Goal: Information Seeking & Learning: Learn about a topic

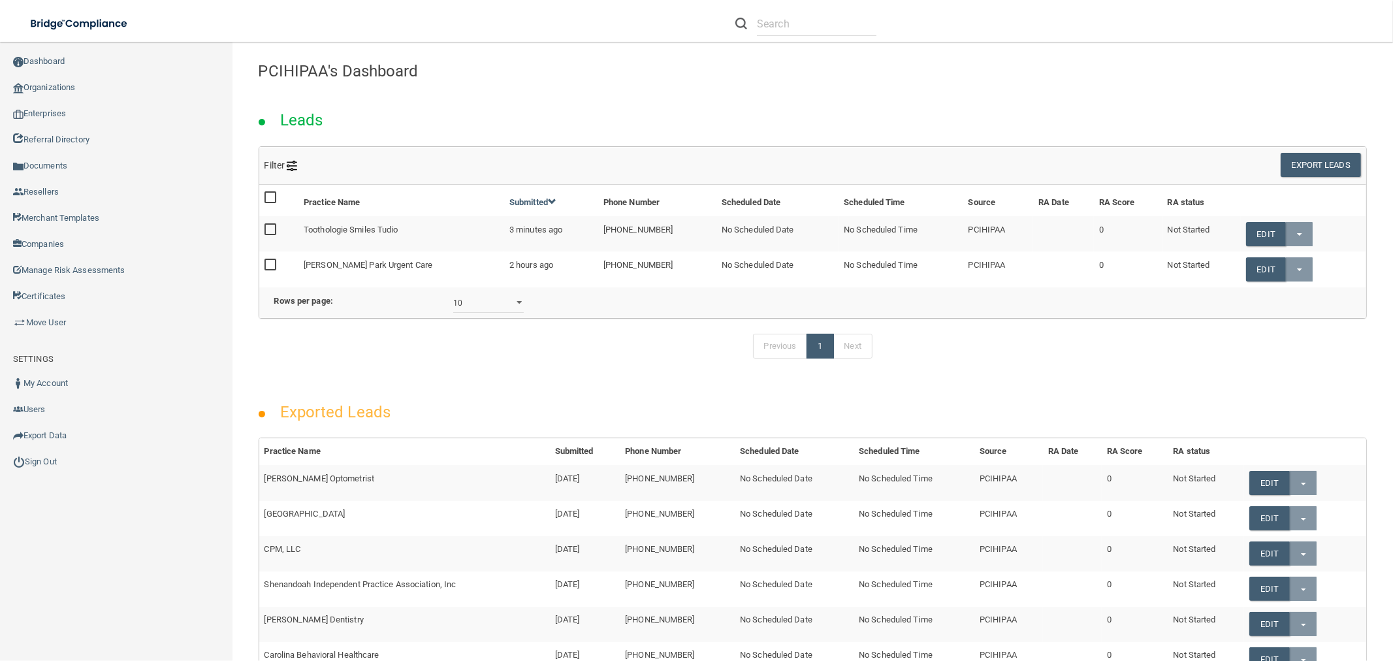
click at [628, 406] on div "Exported Leads" at bounding box center [813, 408] width 1129 height 59
click at [63, 88] on link "Organizations" at bounding box center [116, 87] width 233 height 26
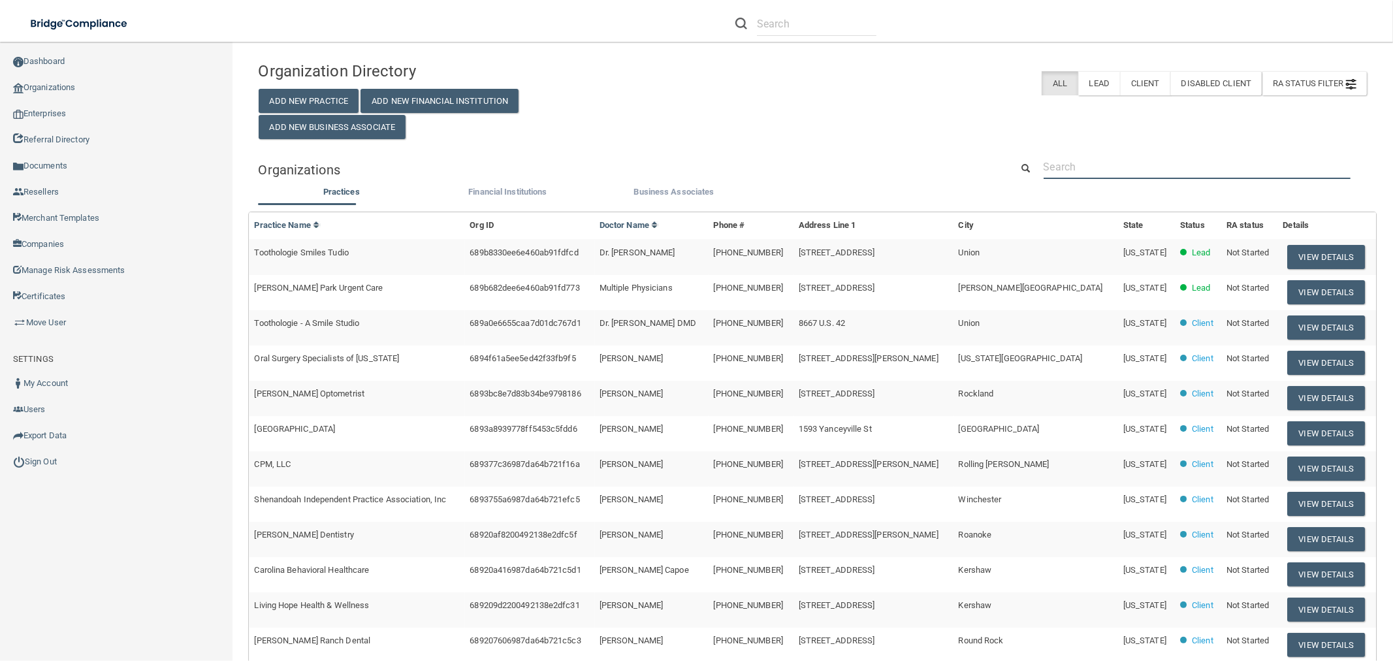
click at [1080, 155] on input "text" at bounding box center [1197, 167] width 307 height 24
type input "clacy"
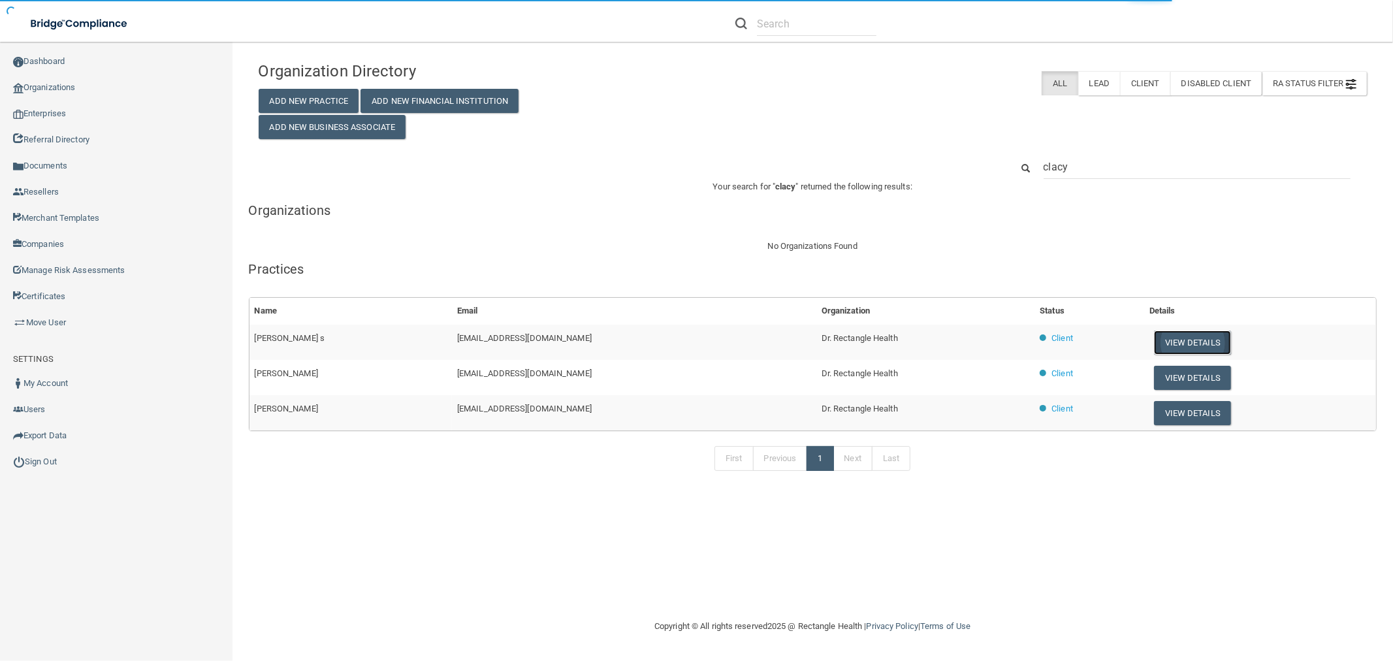
click at [1171, 334] on button "View Details" at bounding box center [1192, 343] width 77 height 24
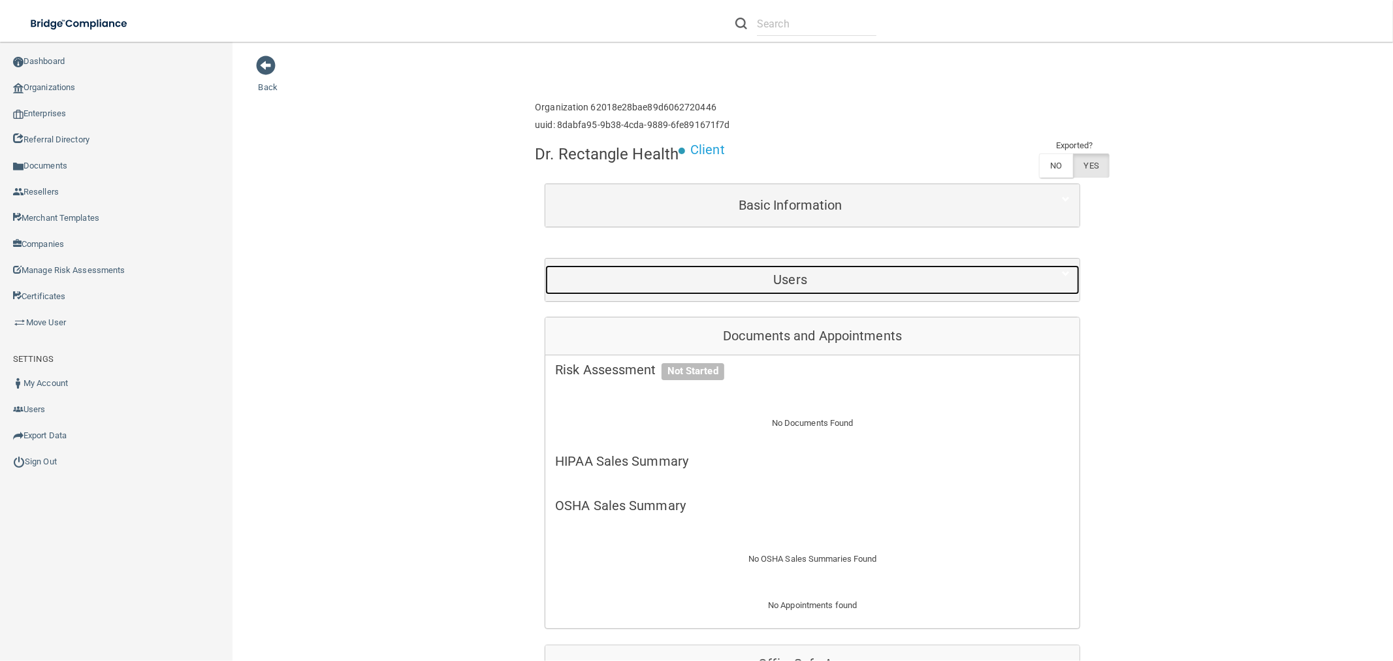
click at [769, 273] on h5 "Users" at bounding box center [790, 279] width 470 height 14
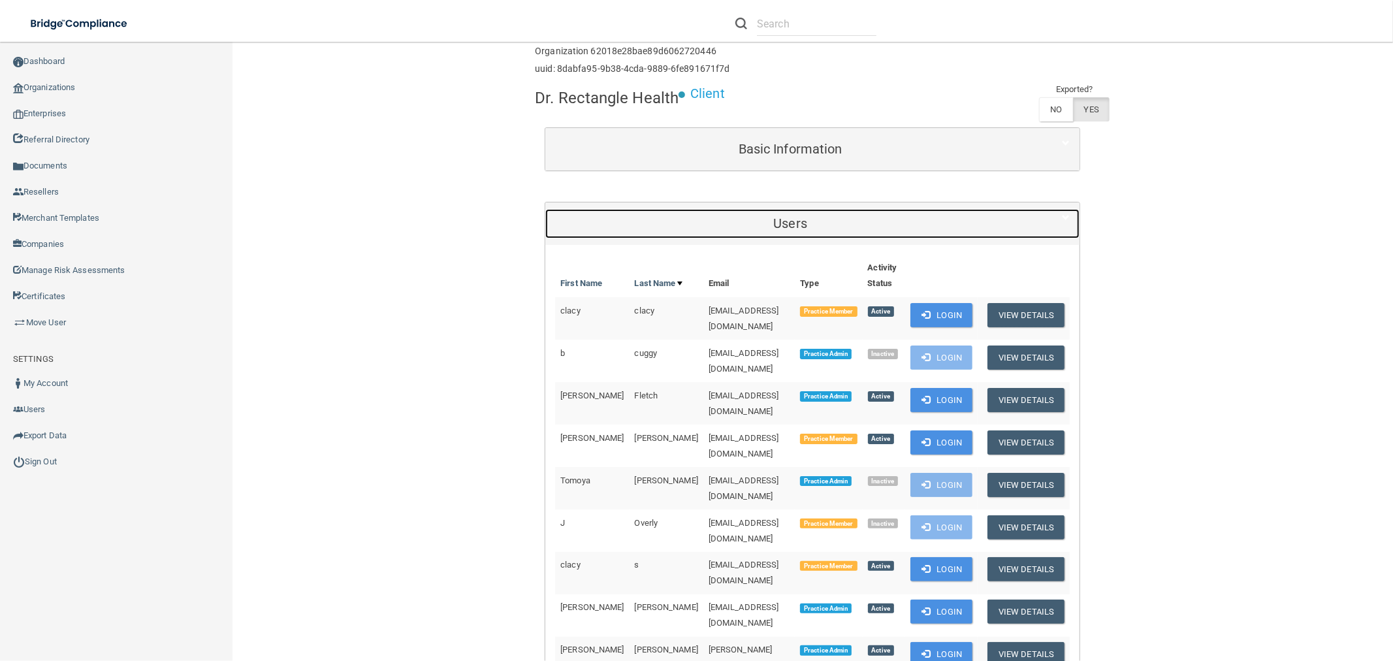
scroll to position [145, 0]
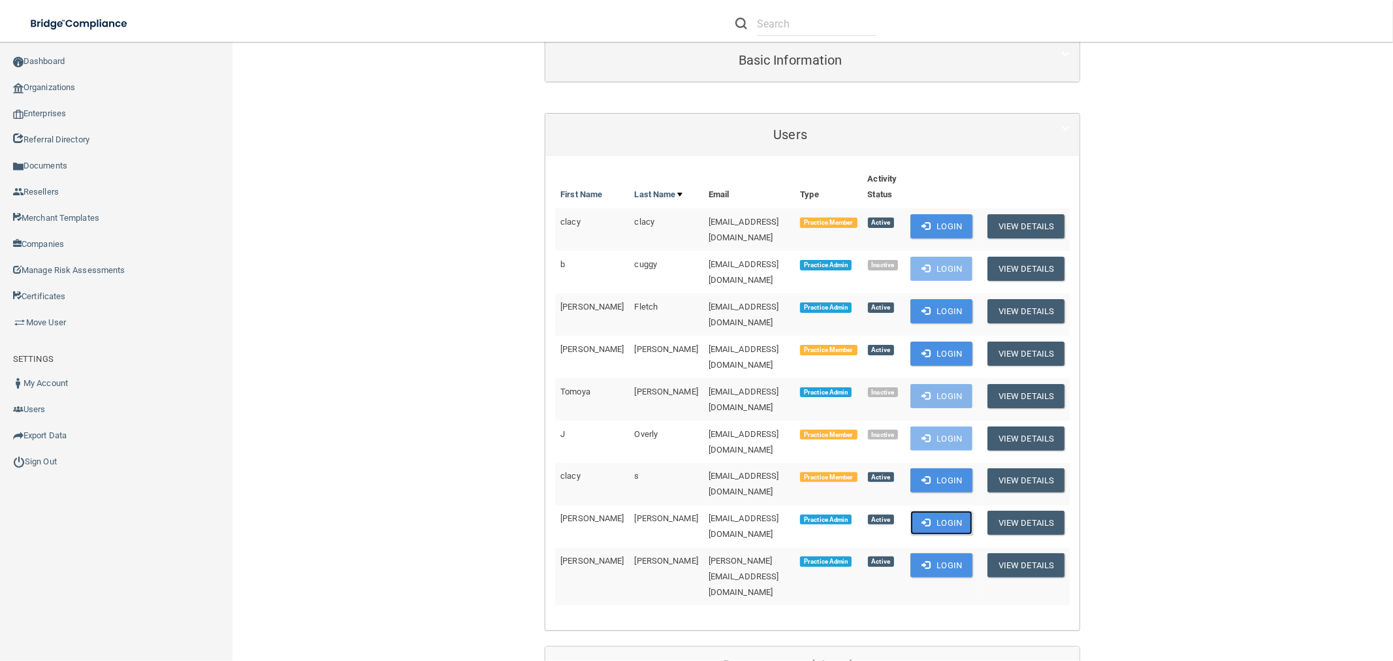
click at [926, 511] on button "Login" at bounding box center [942, 523] width 62 height 24
click at [948, 511] on button "Login" at bounding box center [942, 523] width 62 height 24
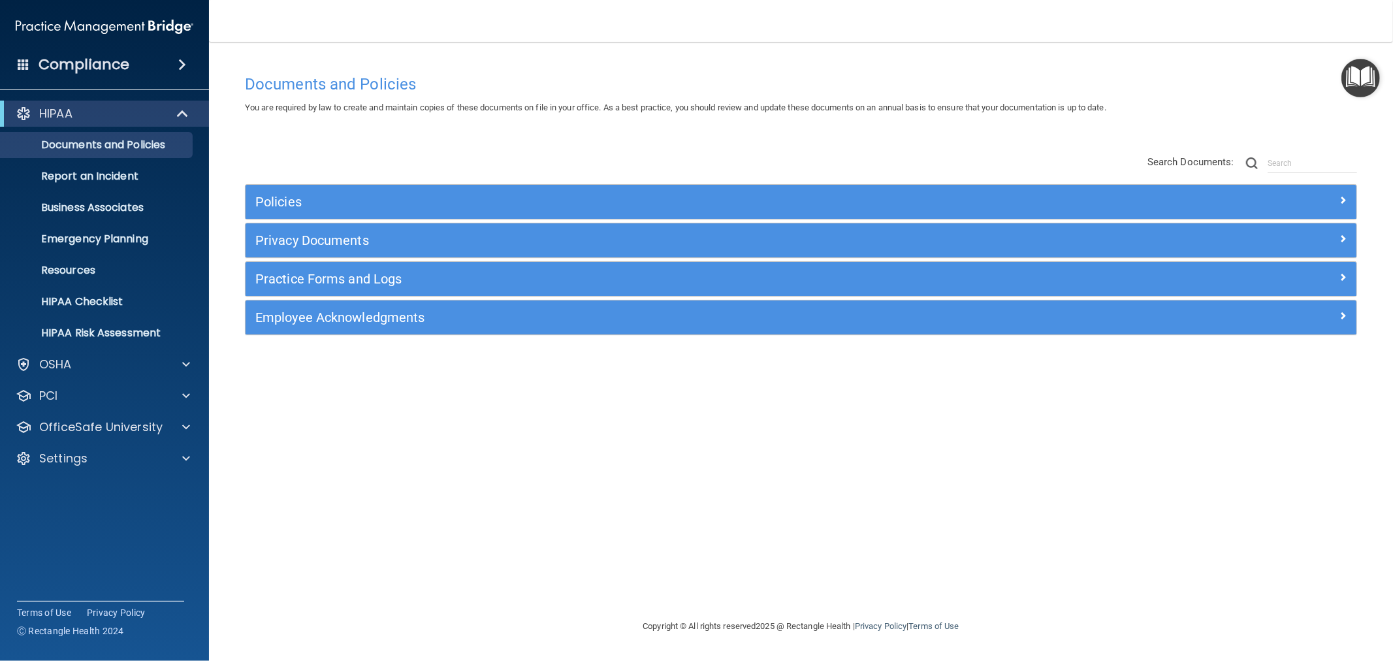
click at [1350, 72] on img "Open Resource Center" at bounding box center [1361, 78] width 39 height 39
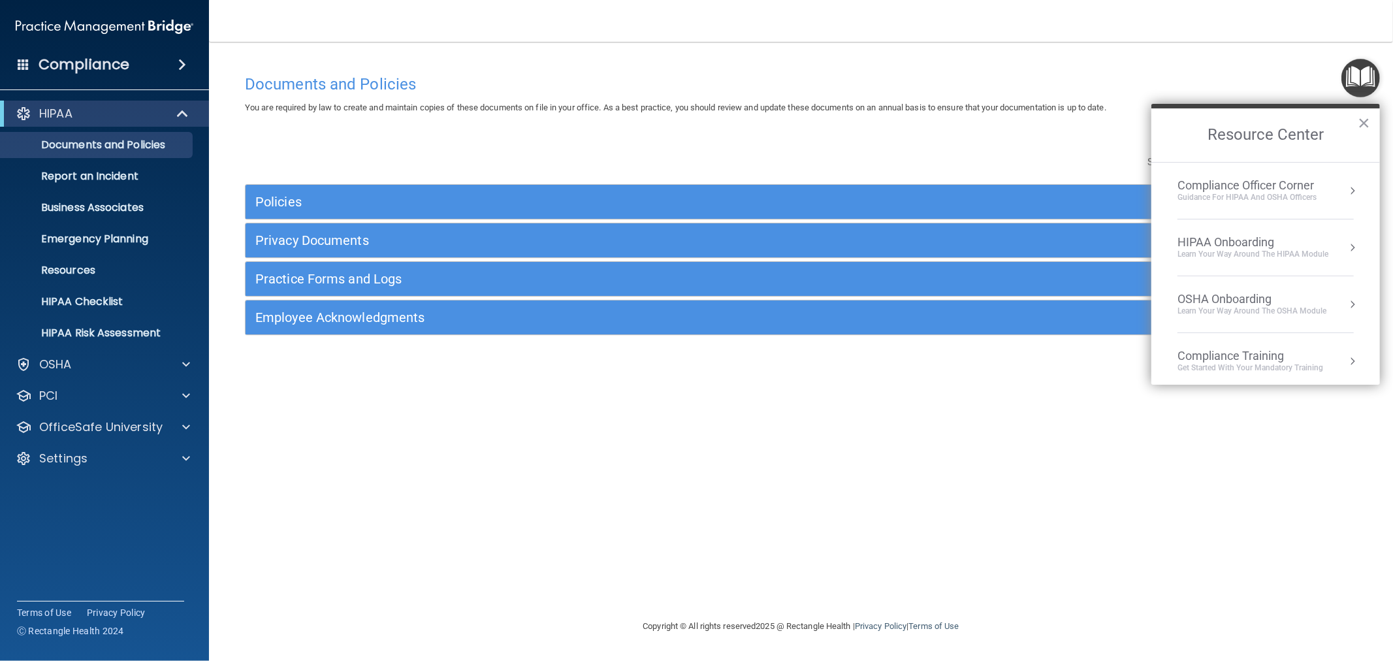
click at [1359, 80] on img "Open Resource Center" at bounding box center [1361, 78] width 39 height 39
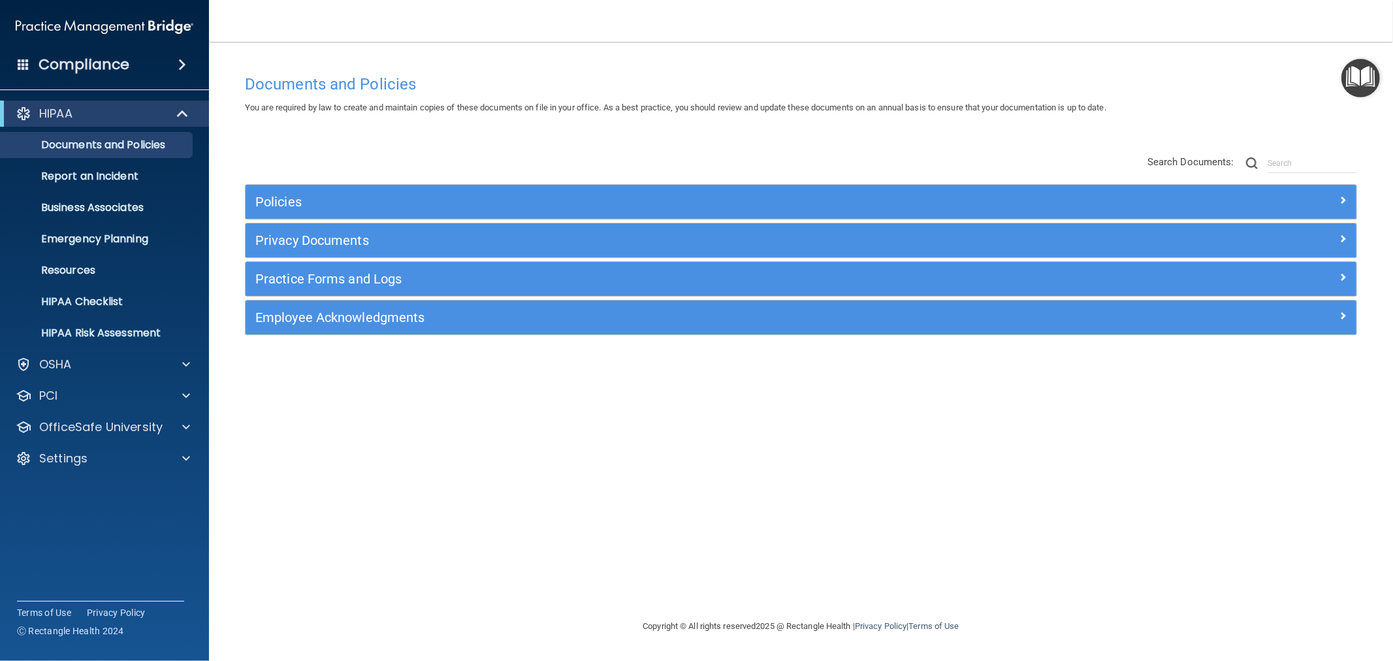
click at [1359, 80] on img "Open Resource Center" at bounding box center [1361, 78] width 39 height 39
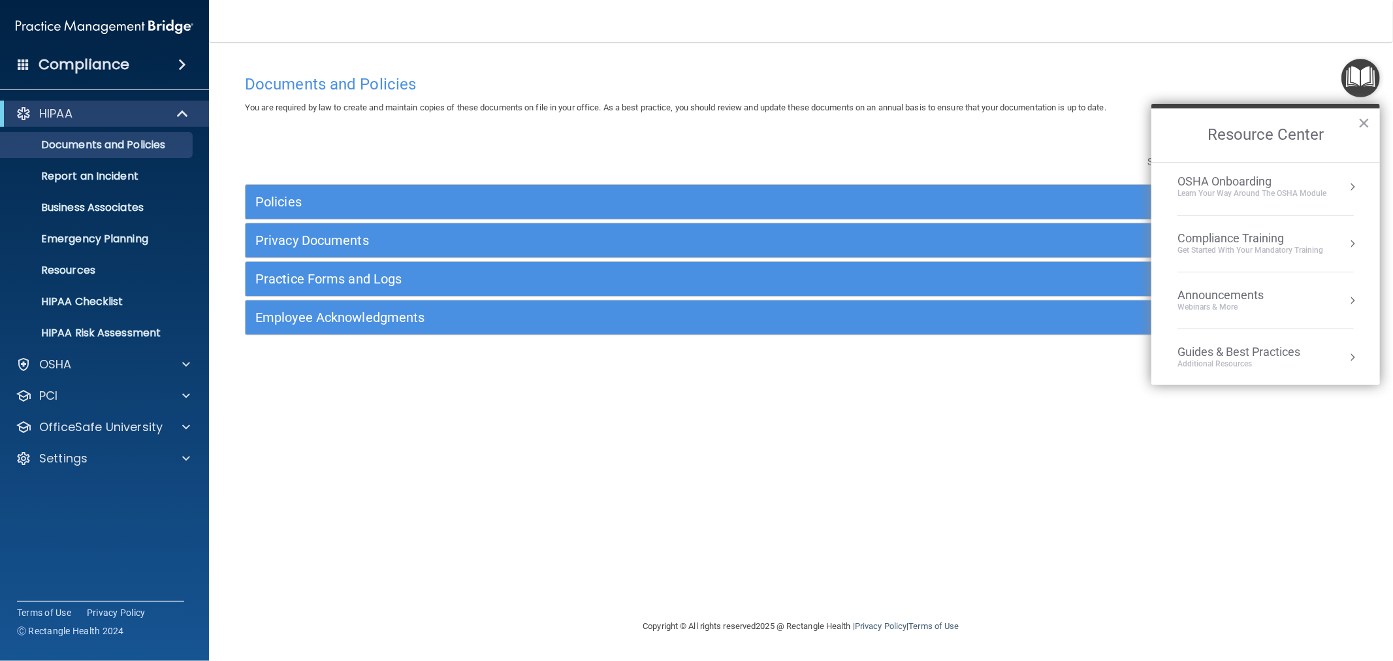
scroll to position [186, 0]
click at [1228, 171] on div "Compliance Training" at bounding box center [1251, 170] width 146 height 14
click at [1357, 73] on img "Open Resource Center" at bounding box center [1361, 78] width 39 height 39
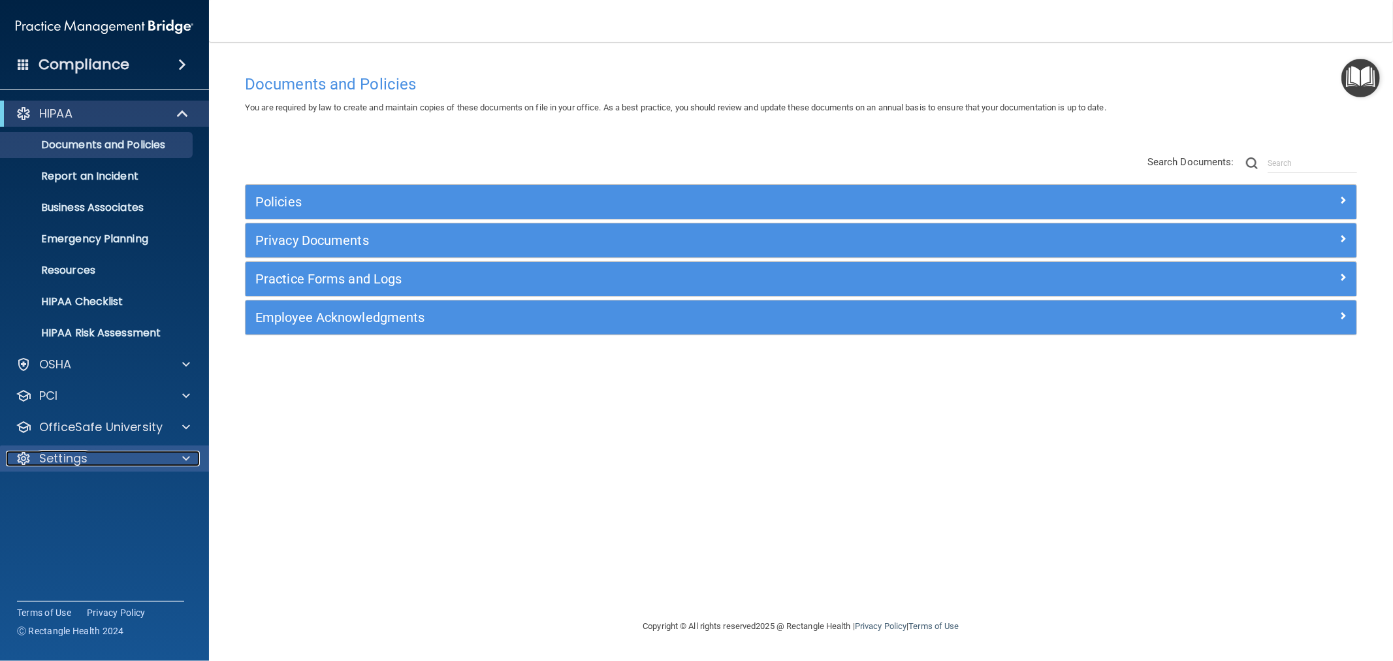
click at [73, 461] on p "Settings" at bounding box center [63, 459] width 48 height 16
click at [52, 583] on p "Sign Out" at bounding box center [97, 583] width 178 height 13
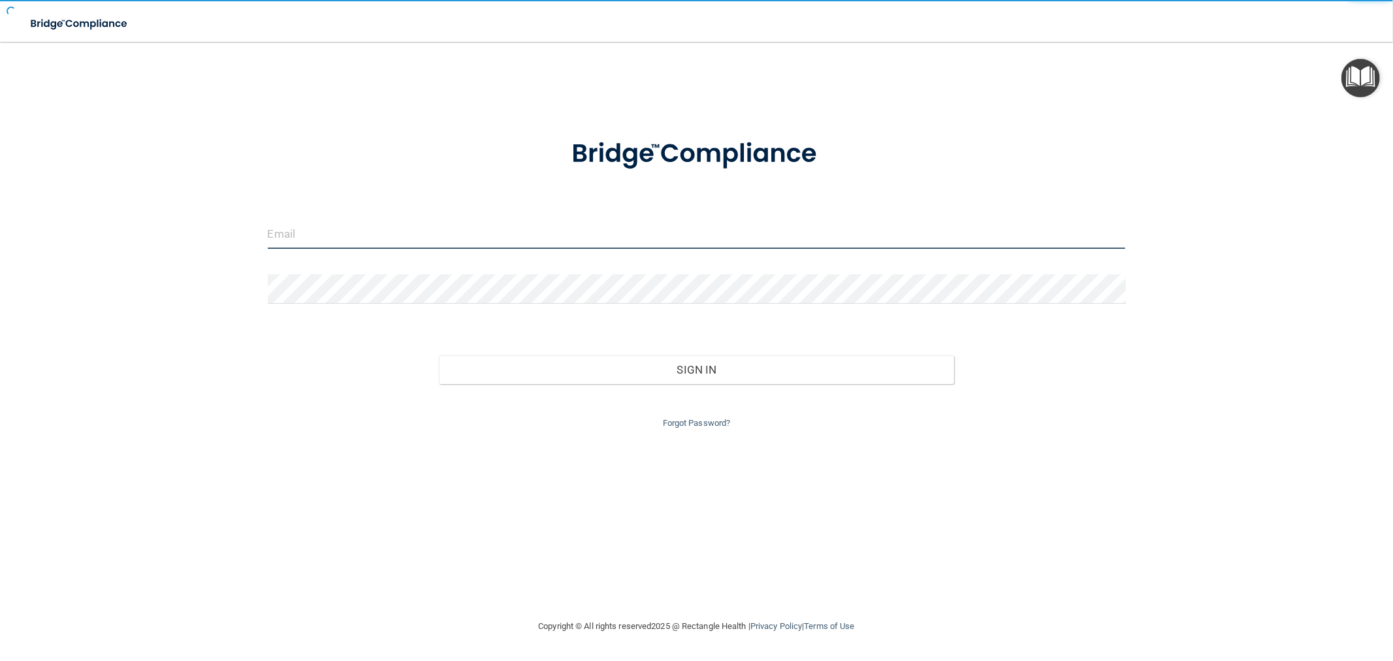
type input "clacys@pcihipaa.com"
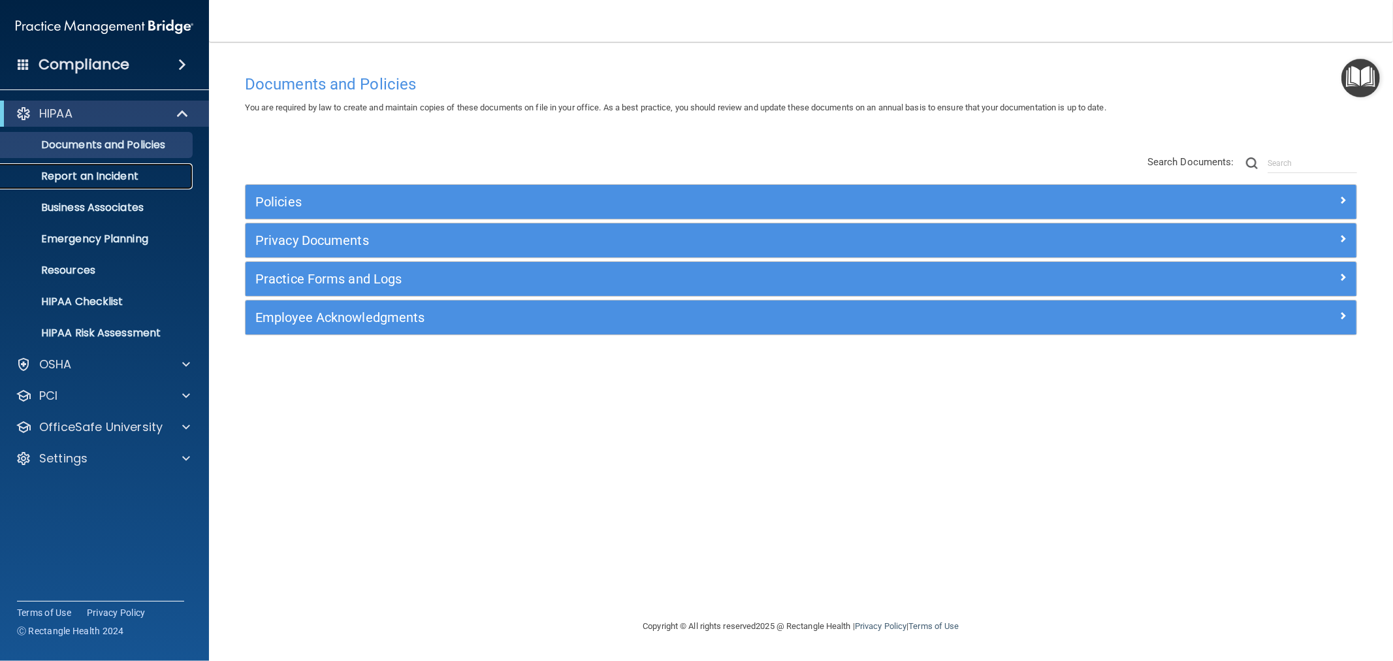
click at [126, 181] on p "Report an Incident" at bounding box center [97, 176] width 178 height 13
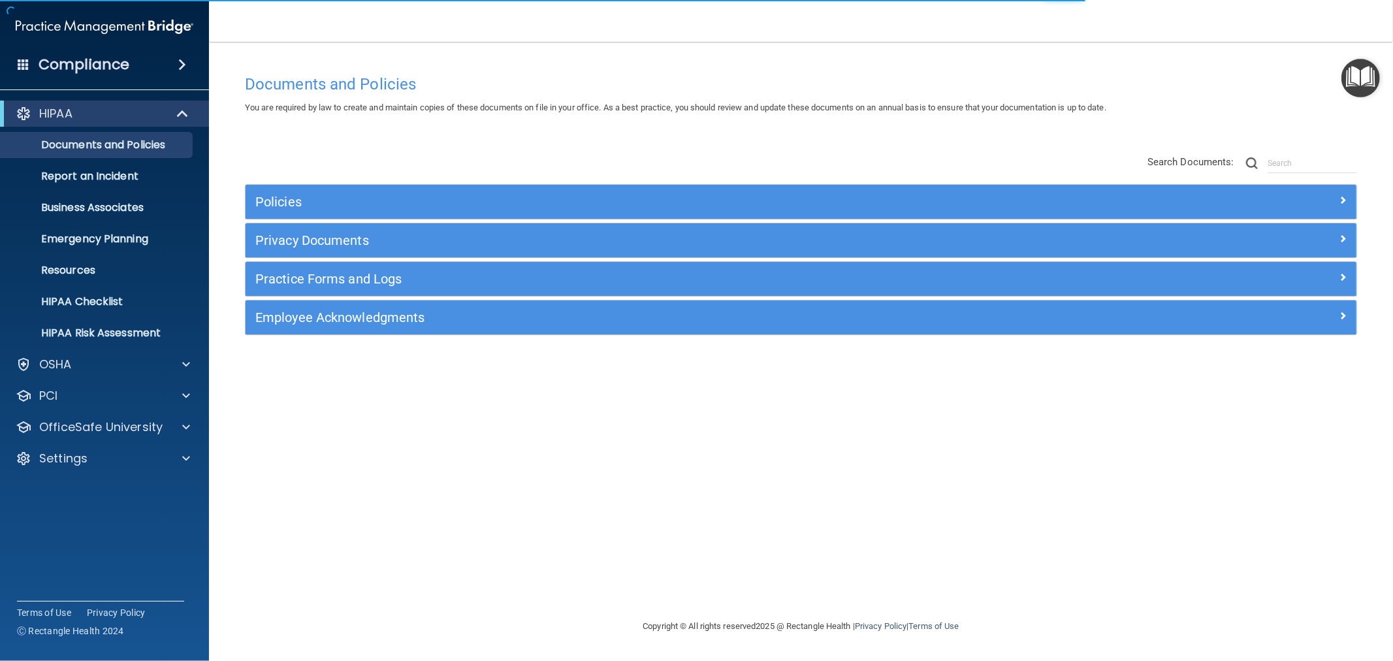
click at [1368, 87] on img "Open Resource Center" at bounding box center [1361, 78] width 39 height 39
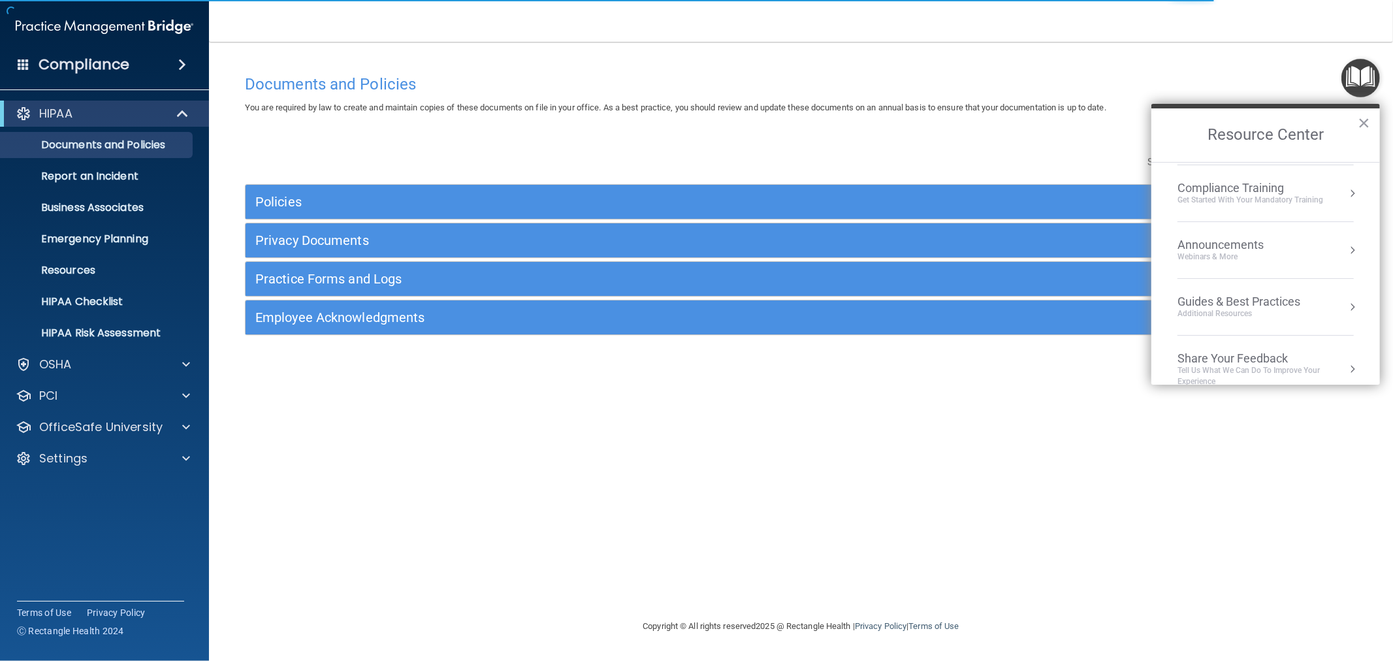
scroll to position [186, 0]
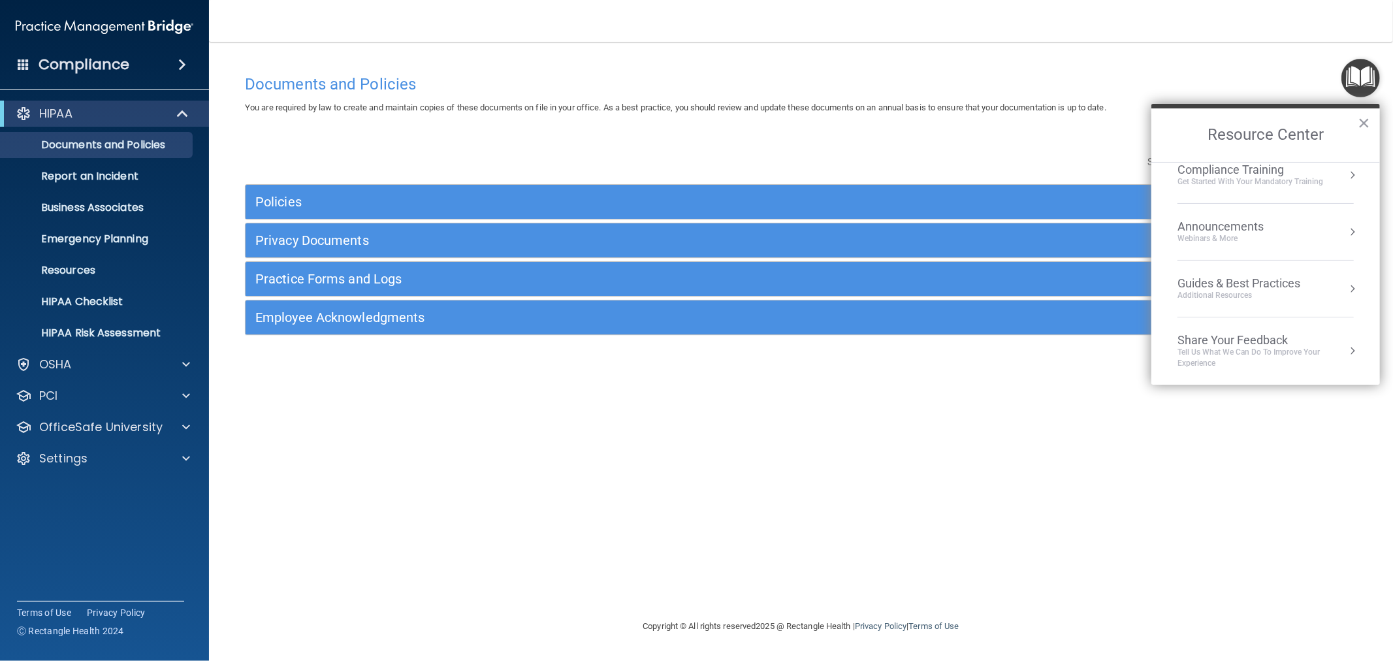
click at [1236, 289] on div "Guides & Best Practices" at bounding box center [1239, 283] width 123 height 14
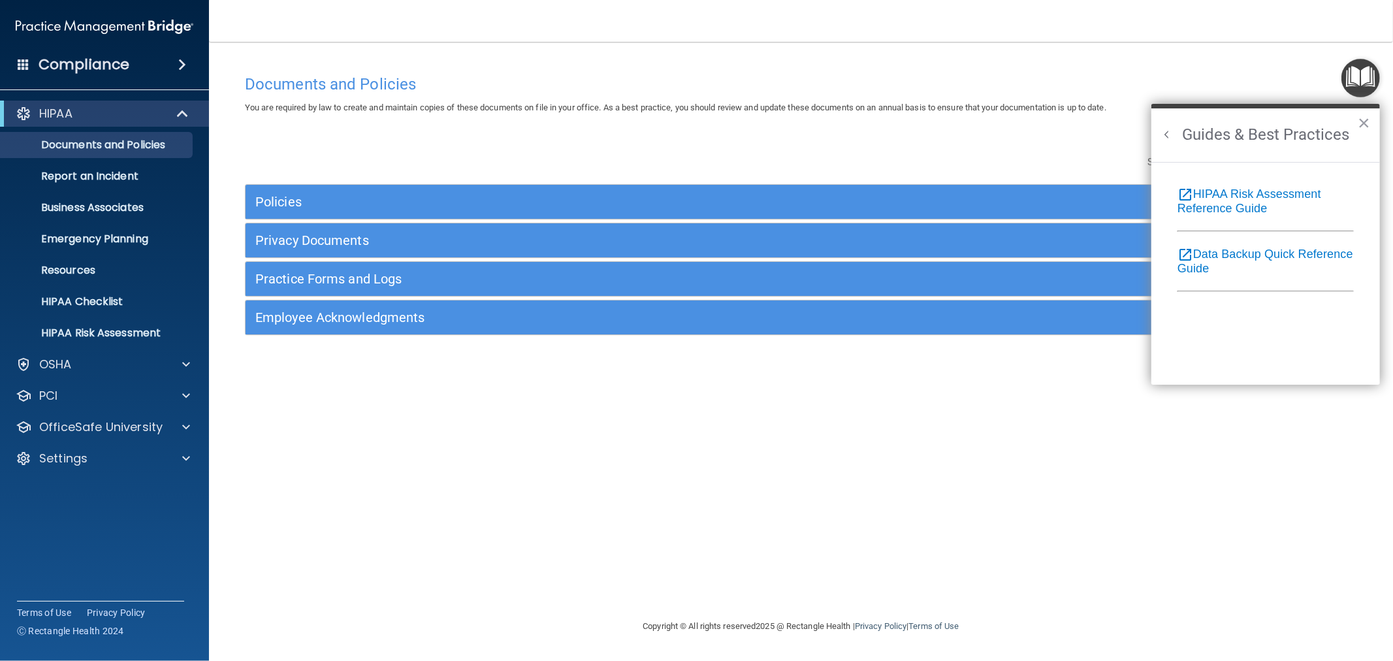
scroll to position [170, 0]
click at [1172, 134] on button "Back to Resource Center Home" at bounding box center [1167, 134] width 13 height 13
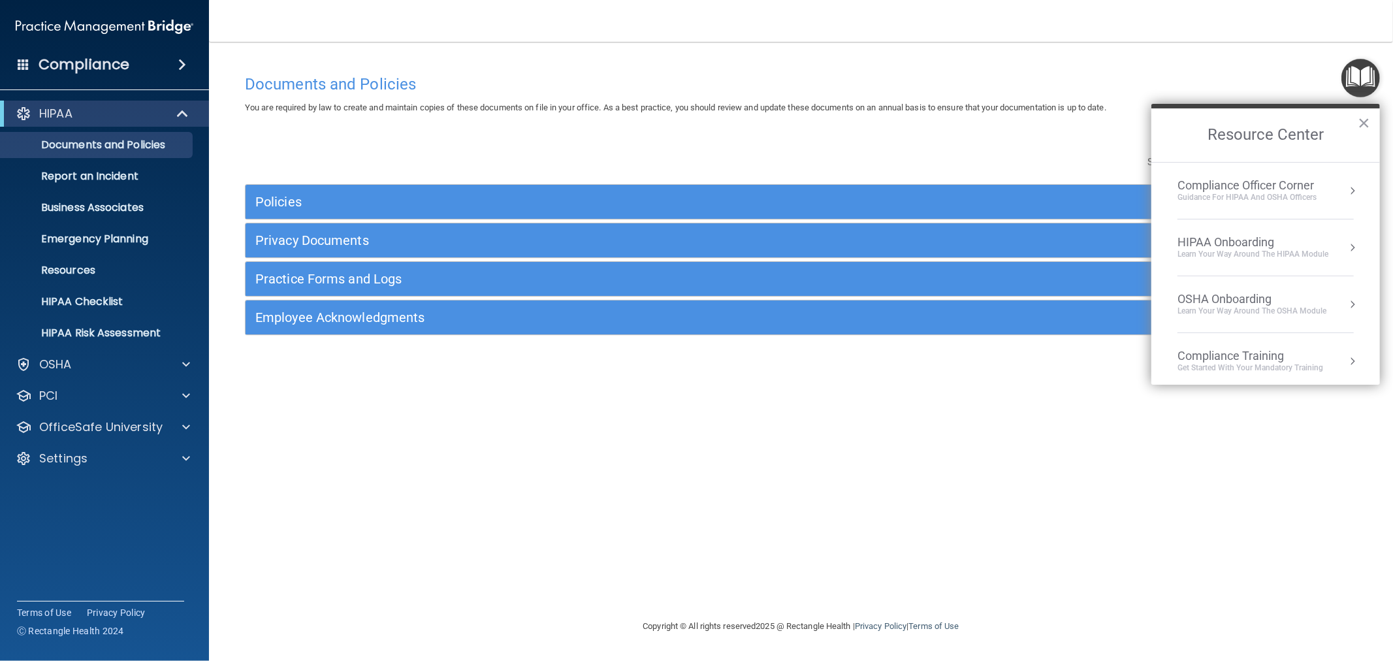
scroll to position [186, 0]
click at [1212, 232] on div "Announcements" at bounding box center [1234, 226] width 112 height 14
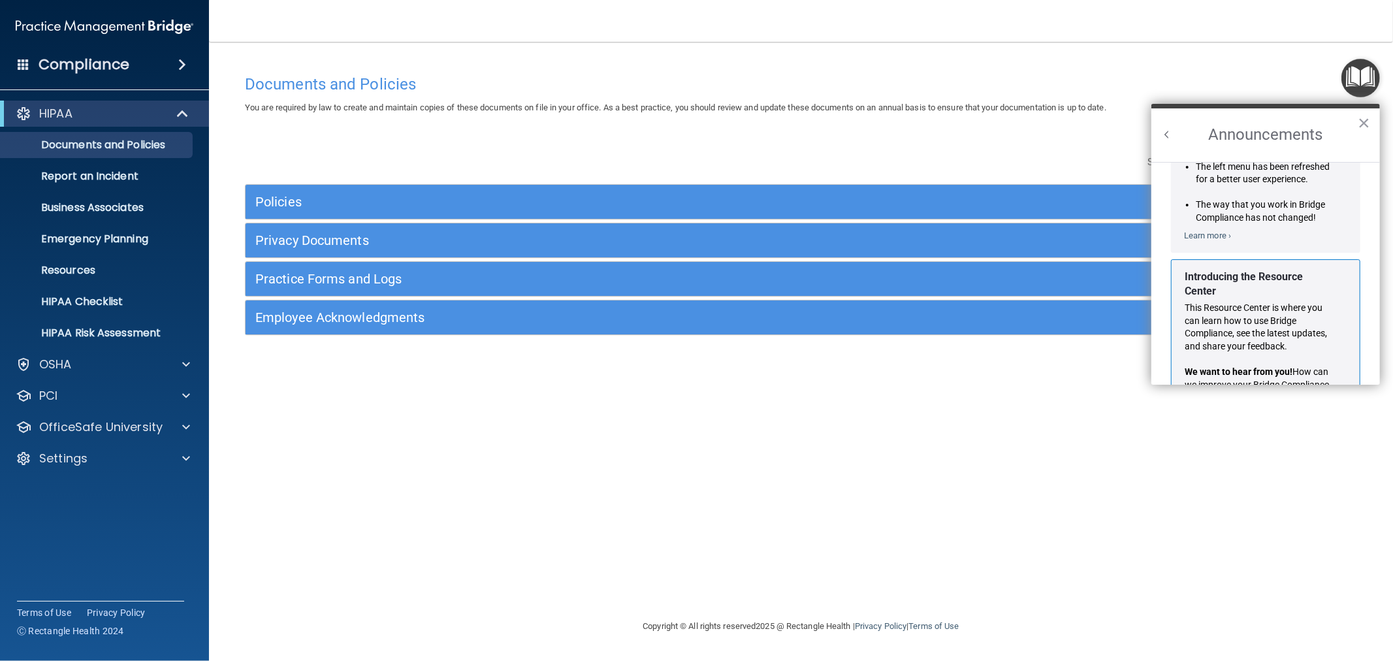
scroll to position [242, 0]
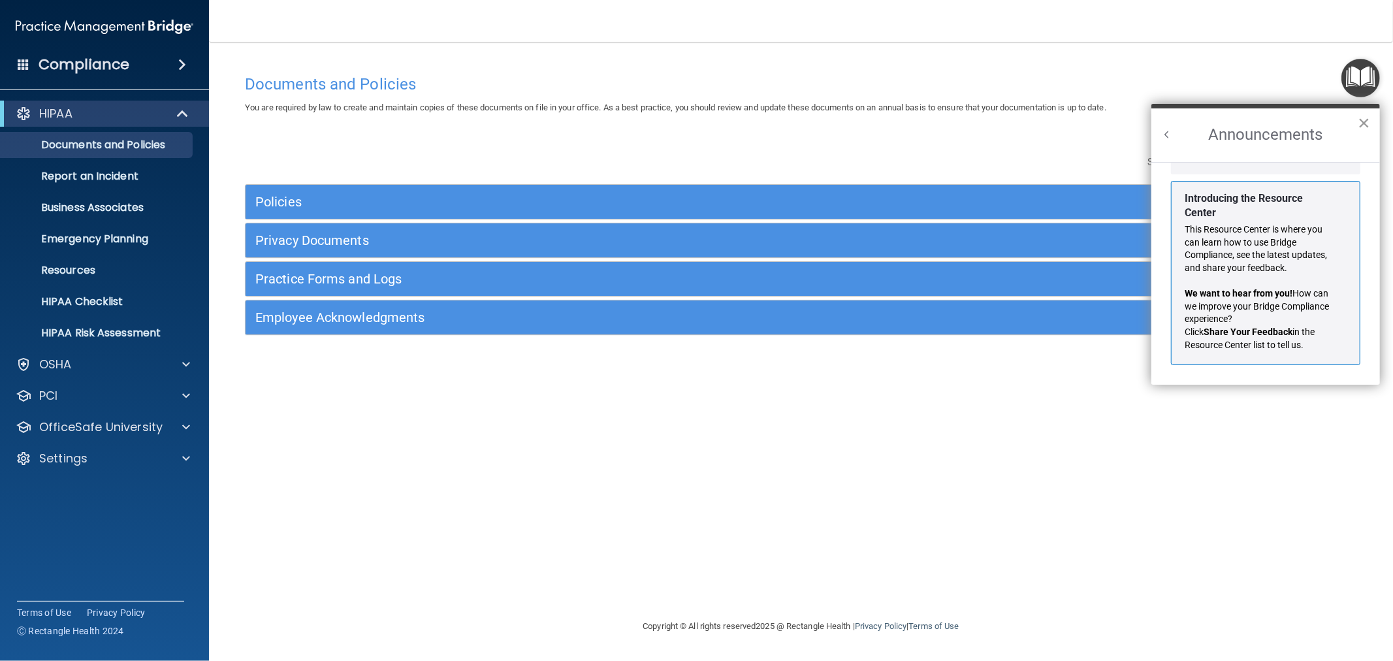
click at [1361, 120] on button "×" at bounding box center [1364, 122] width 12 height 21
